Goal: Obtain resource: Download file/media

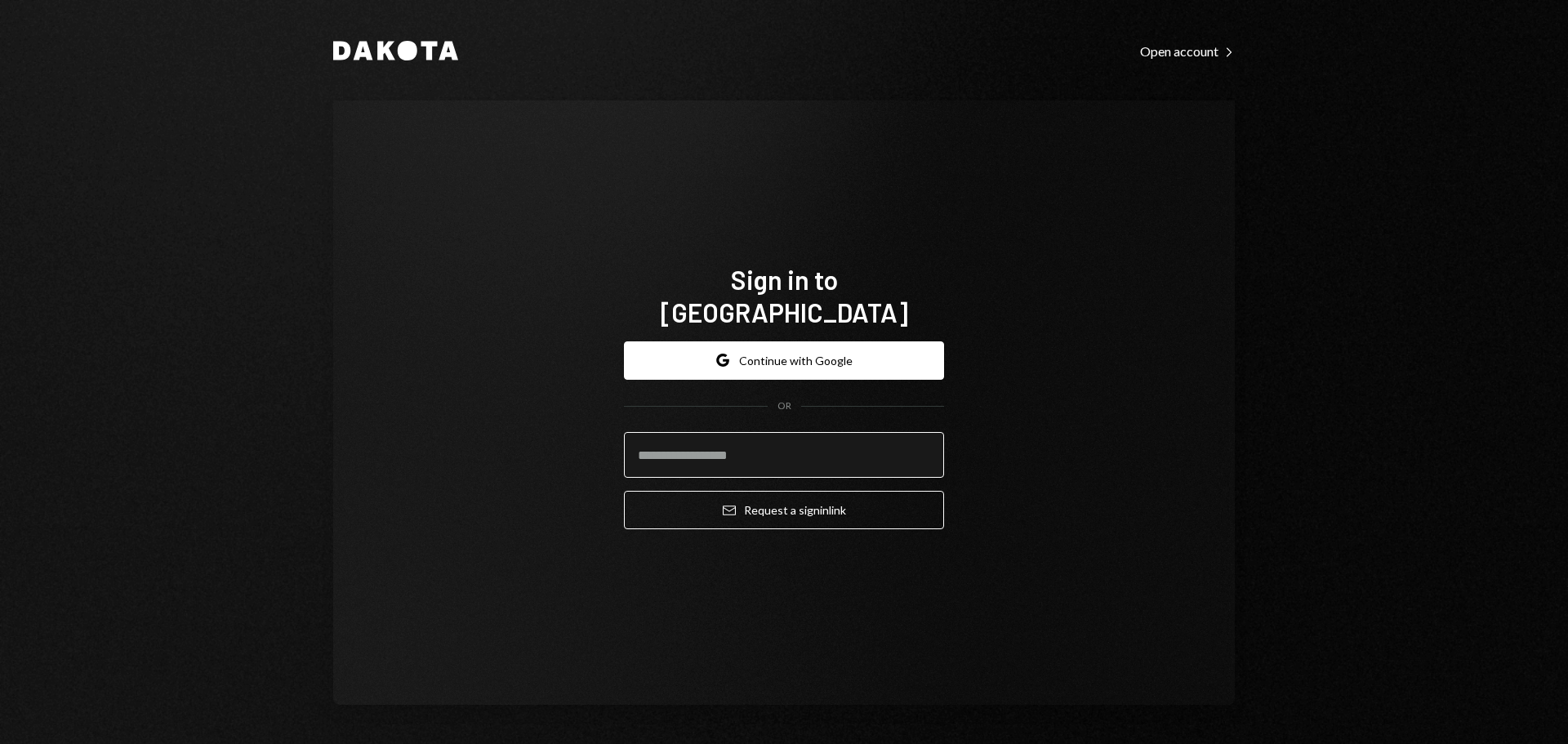
click at [721, 433] on input "email" at bounding box center [784, 455] width 321 height 46
type input "**********"
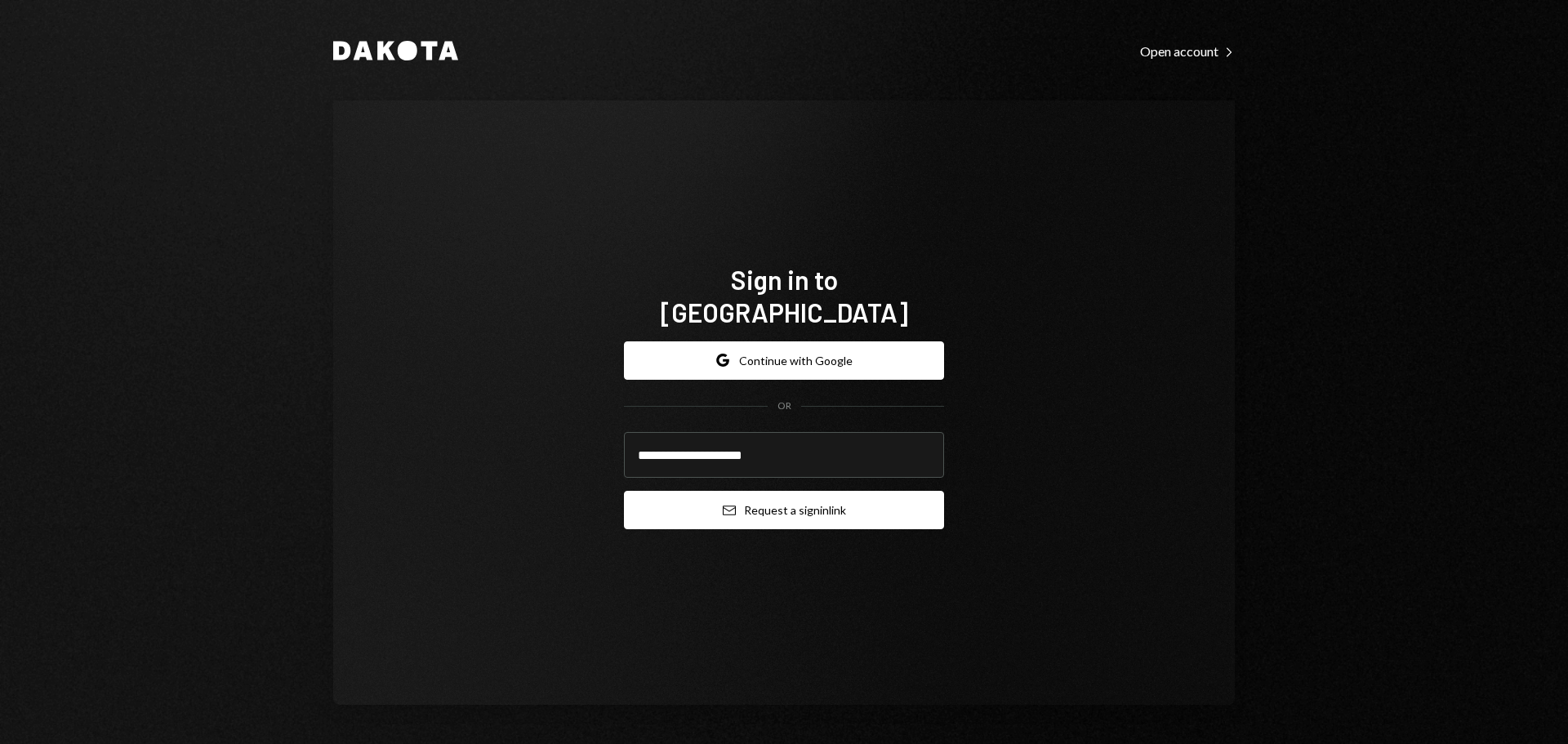
click at [796, 498] on button "Email Request a sign in link" at bounding box center [784, 510] width 321 height 39
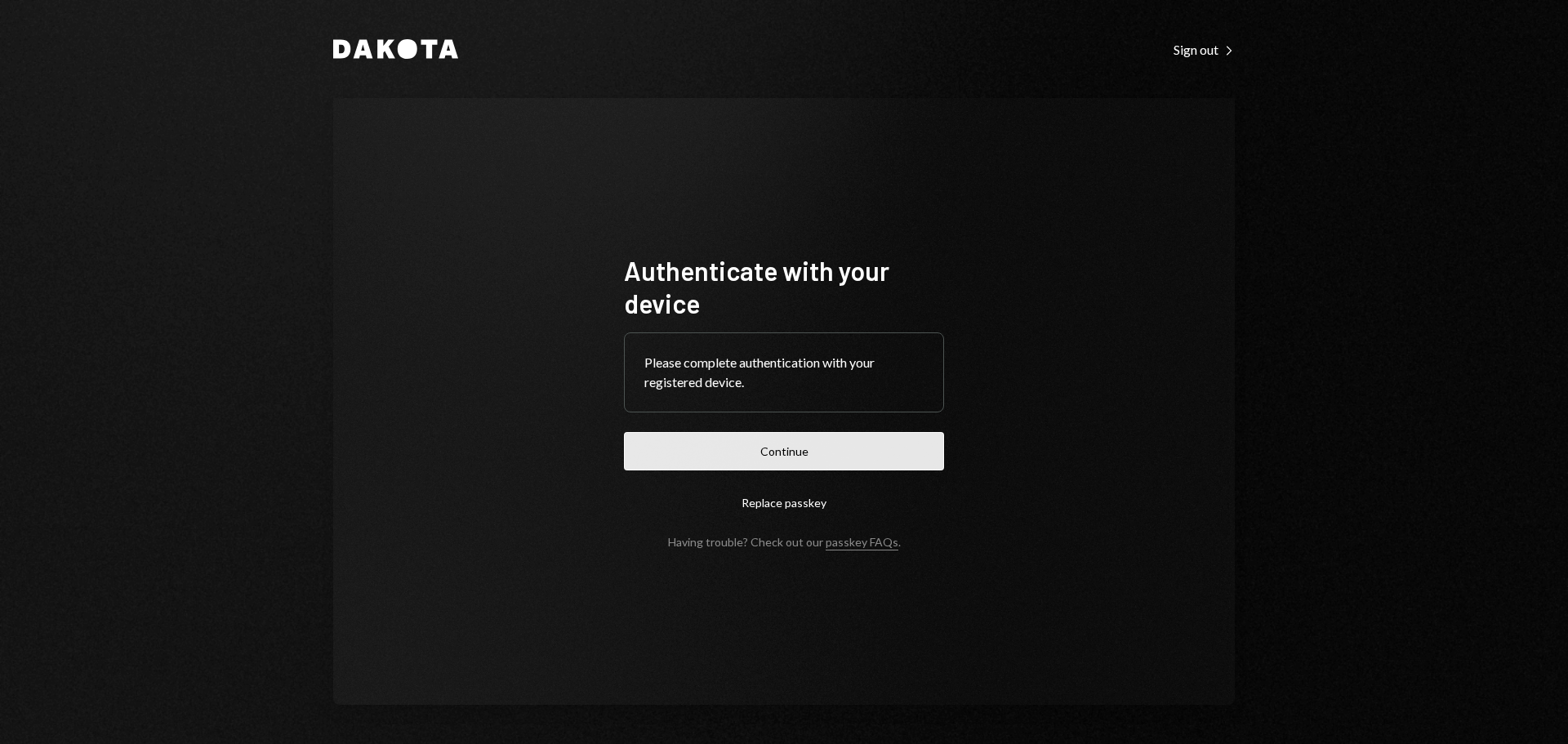
click at [771, 460] on button "Continue" at bounding box center [784, 451] width 321 height 39
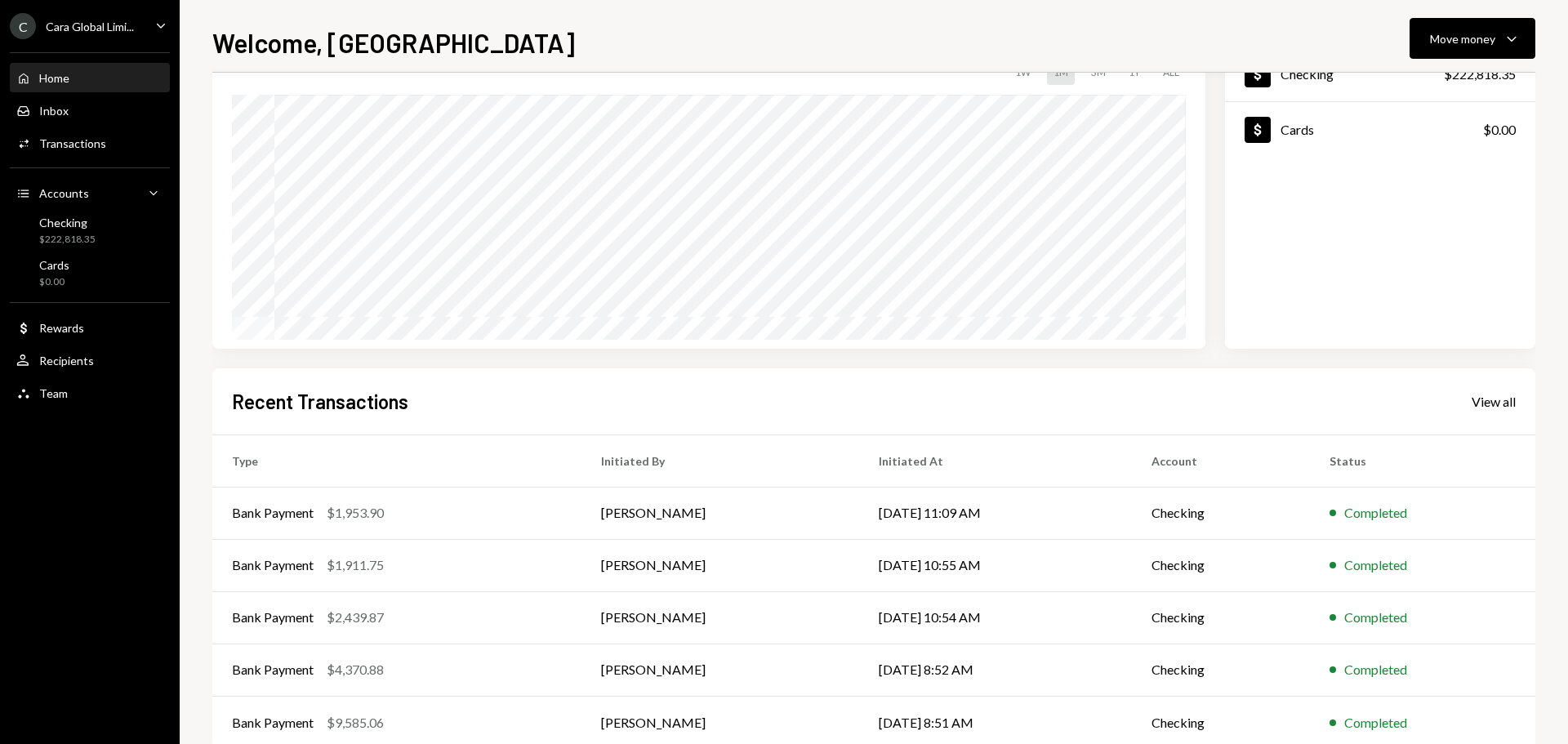
scroll to position [162, 0]
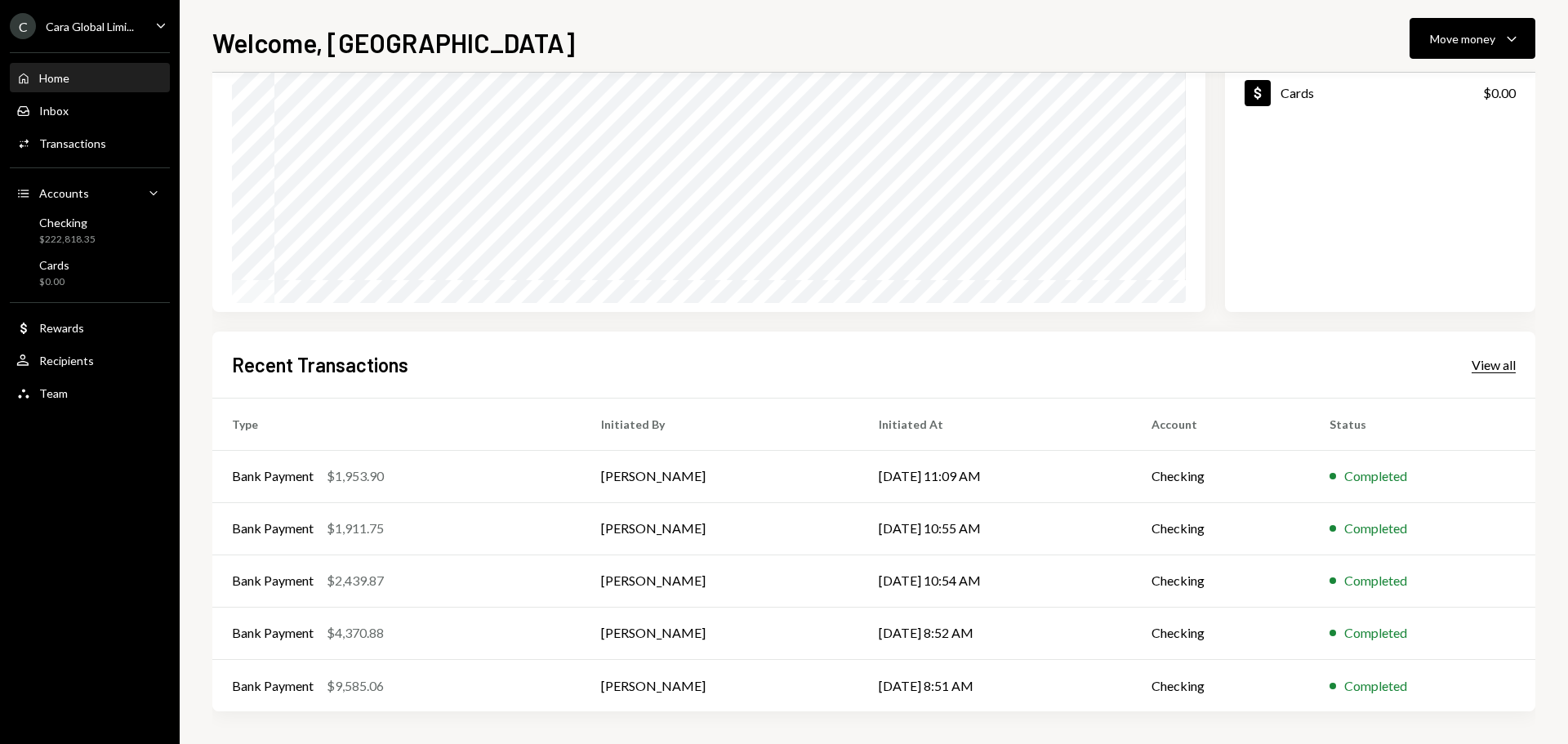
click at [1500, 361] on div "View all" at bounding box center [1494, 365] width 44 height 16
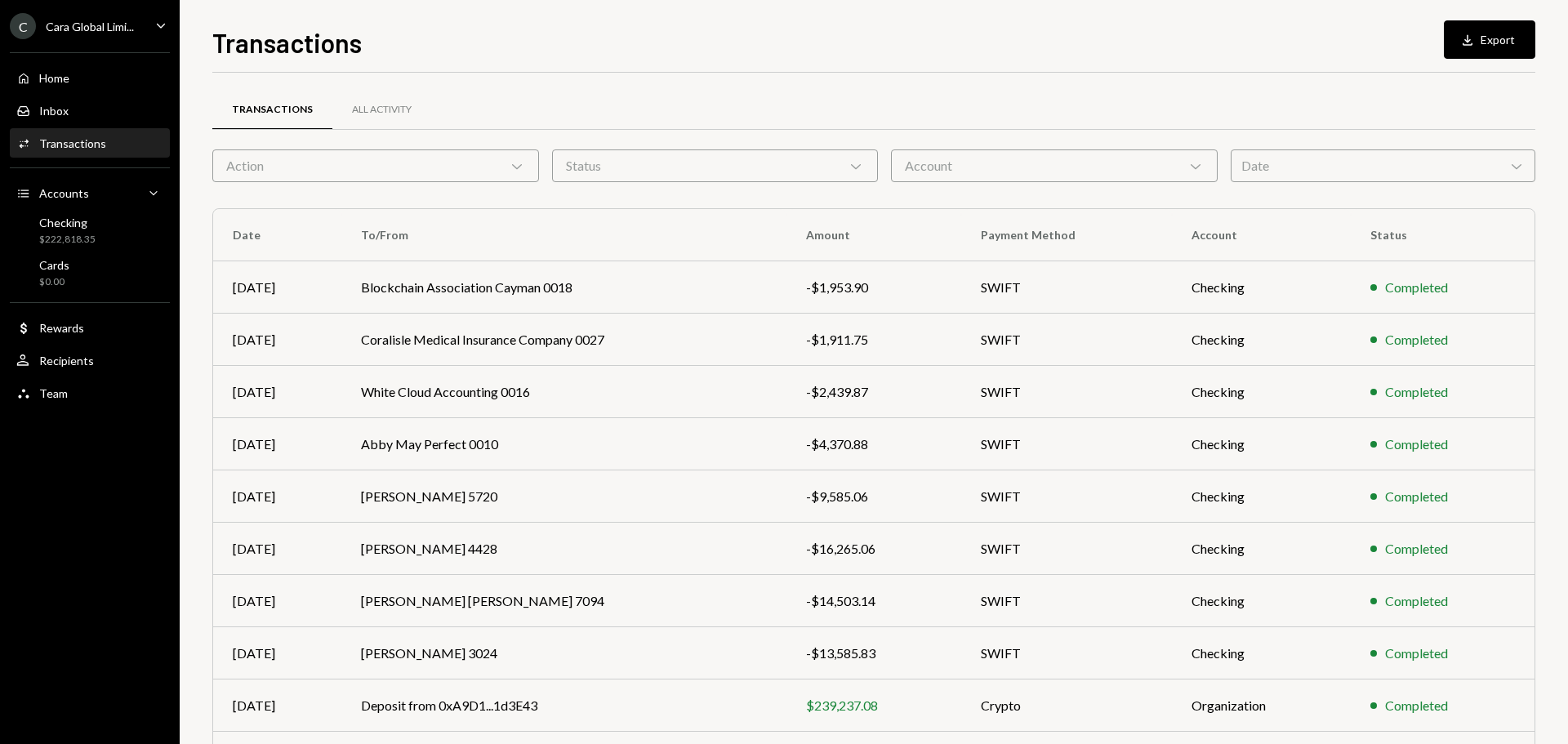
click at [1110, 166] on div "Account Chevron Down" at bounding box center [1054, 166] width 326 height 33
click at [1234, 138] on div "Transactions All Activity" at bounding box center [874, 119] width 1323 height 60
click at [1279, 166] on div "Date Chevron Down" at bounding box center [1383, 166] width 305 height 33
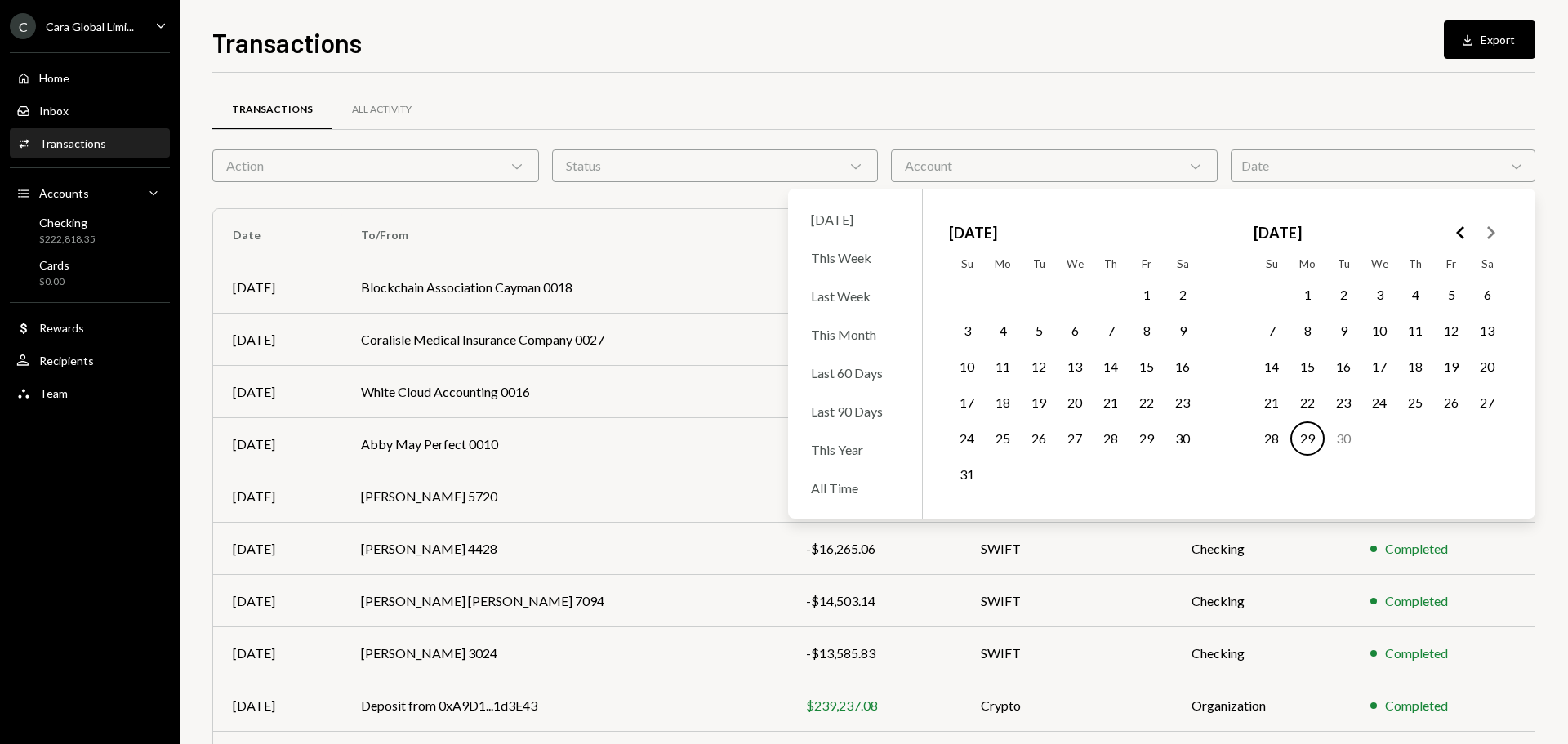
click at [1263, 442] on button "28" at bounding box center [1271, 438] width 35 height 35
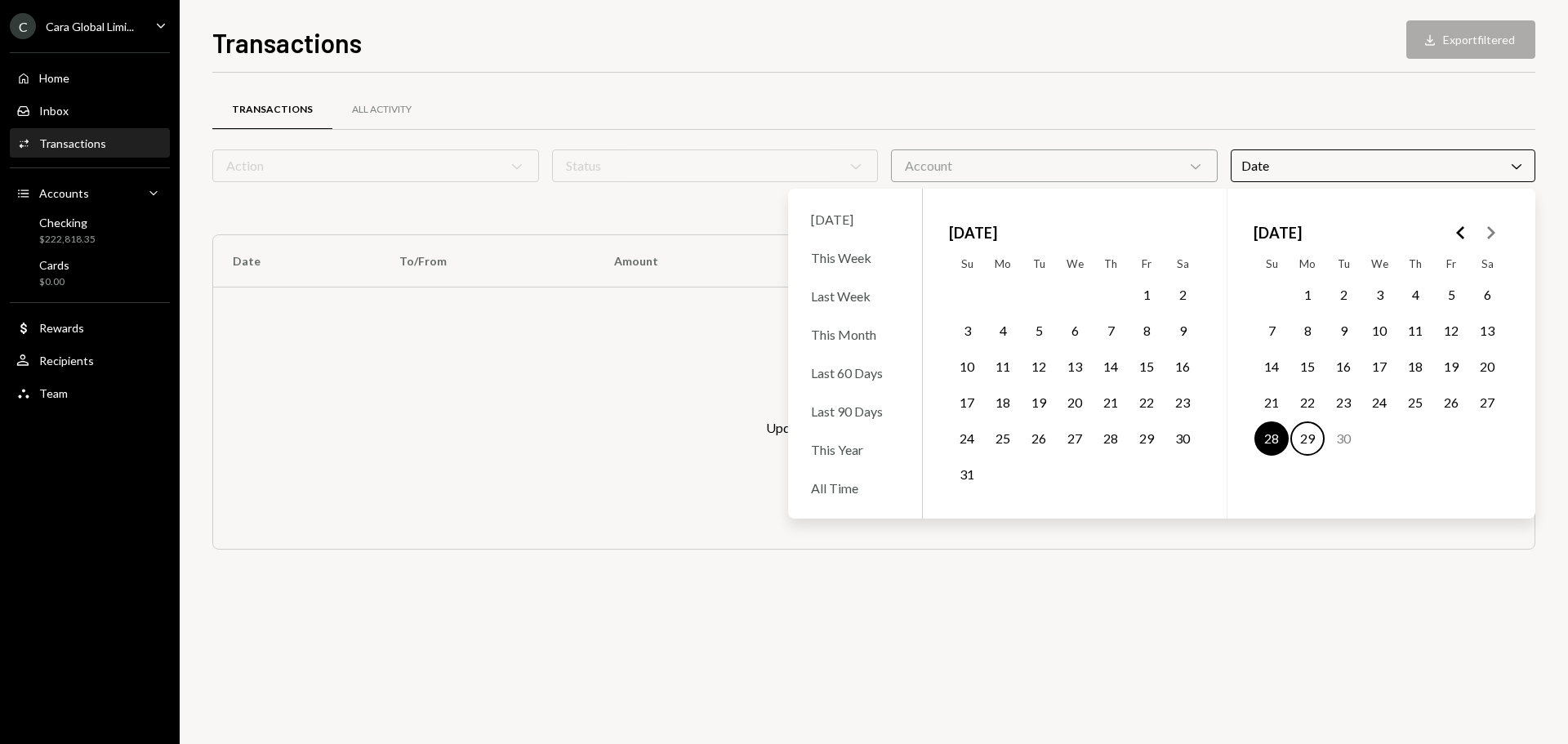
click at [1309, 439] on button "29" at bounding box center [1308, 438] width 35 height 35
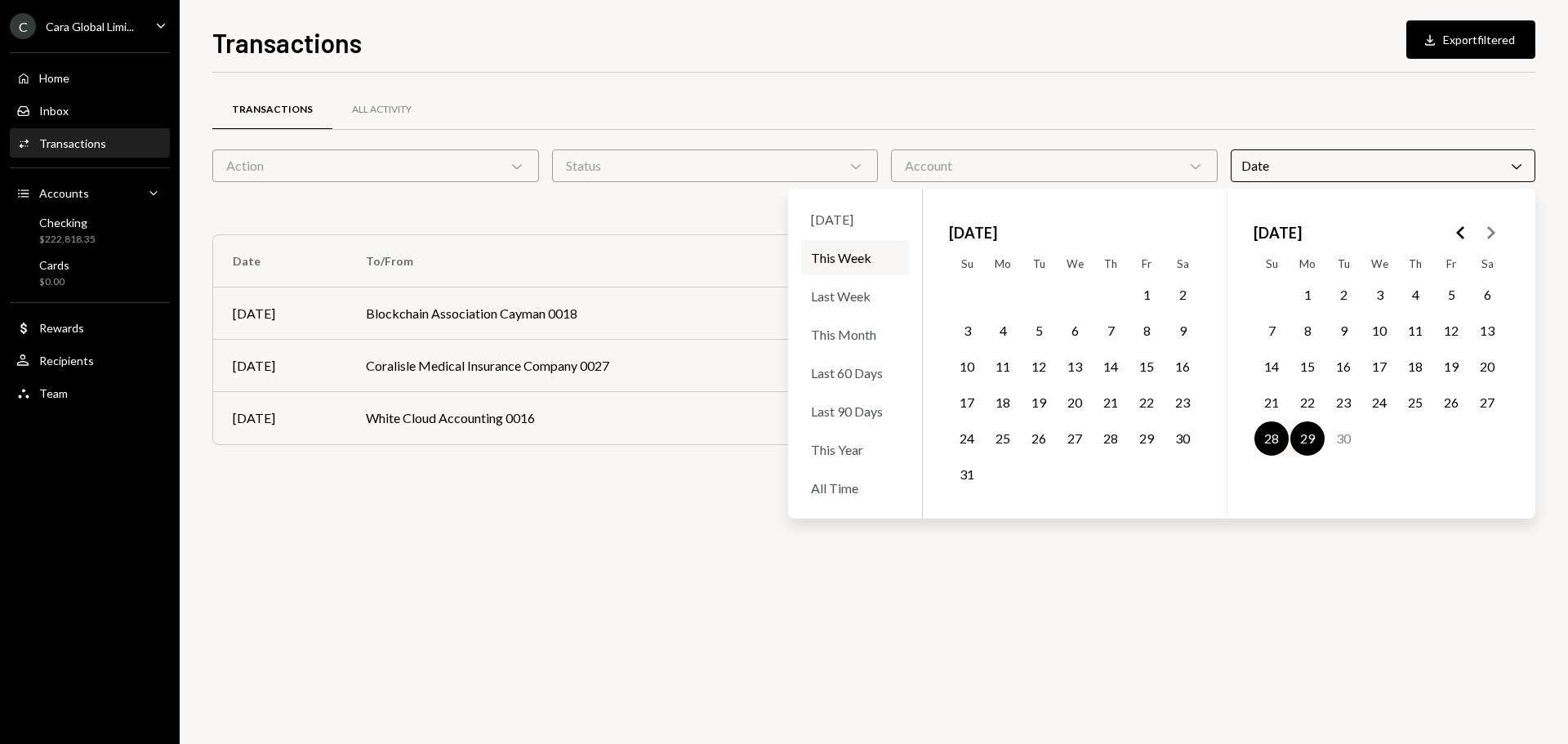
click at [1148, 68] on div "Transactions Download Export filtered Transactions All Activity Action Chevron …" at bounding box center [874, 383] width 1323 height 721
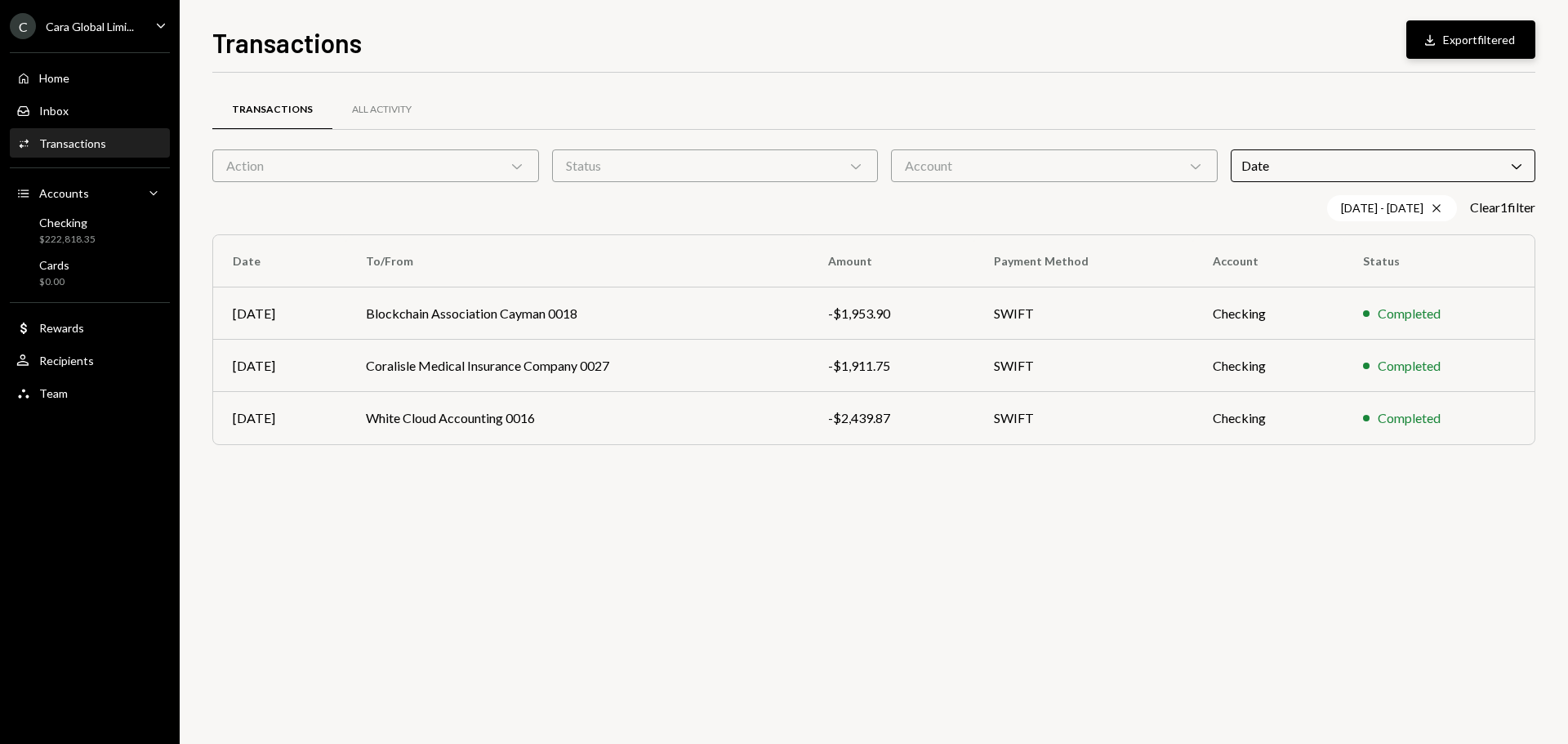
click at [1484, 21] on button "Download Export filtered" at bounding box center [1471, 40] width 129 height 39
click at [85, 73] on div "Home Home" at bounding box center [90, 78] width 147 height 15
